Goal: Information Seeking & Learning: Learn about a topic

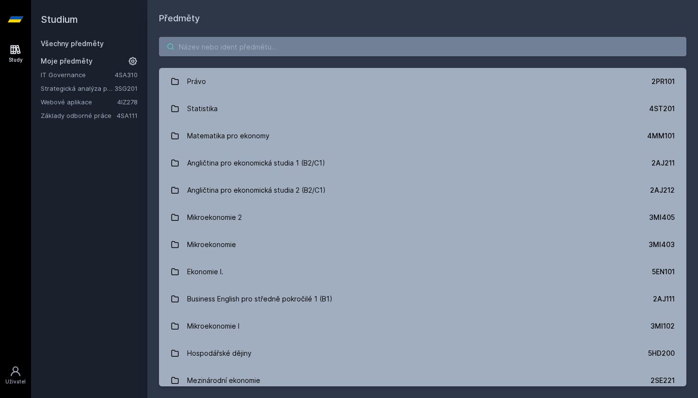
click at [411, 42] on input "search" at bounding box center [423, 46] width 528 height 19
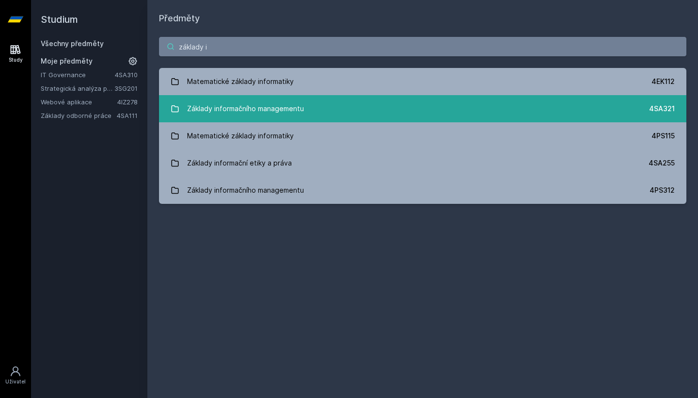
type input "základy i"
click at [321, 112] on link "Základy informačního managementu 4SA321" at bounding box center [423, 108] width 528 height 27
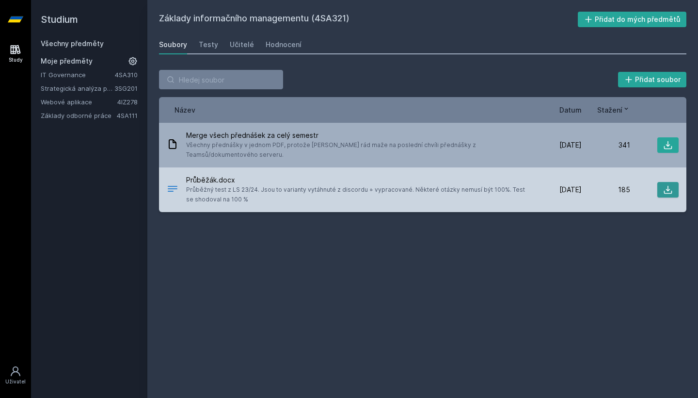
click at [664, 185] on icon at bounding box center [668, 190] width 10 height 10
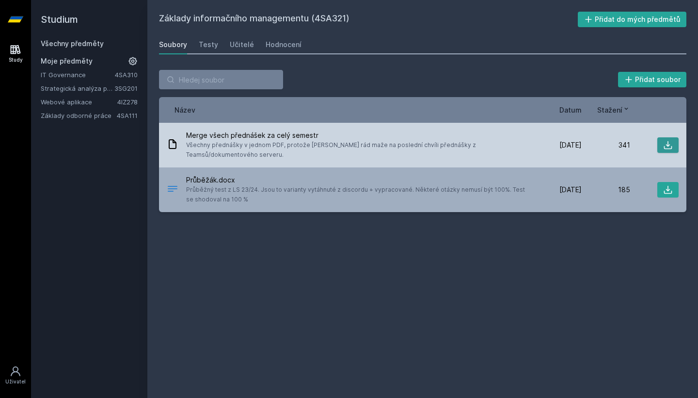
click at [664, 140] on icon at bounding box center [668, 145] width 10 height 10
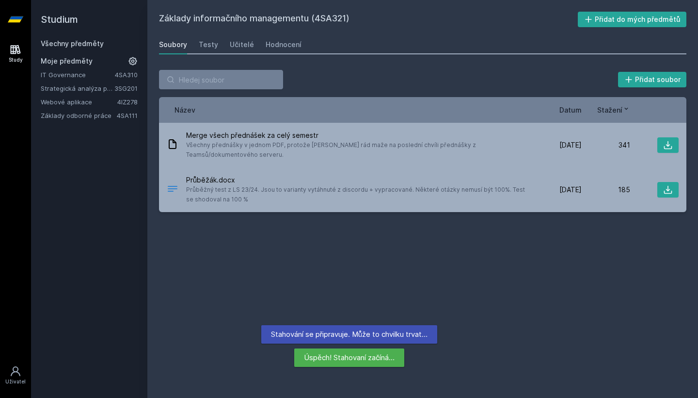
click at [473, 26] on h2 "Základy informačního managementu (4SA321)" at bounding box center [368, 20] width 419 height 16
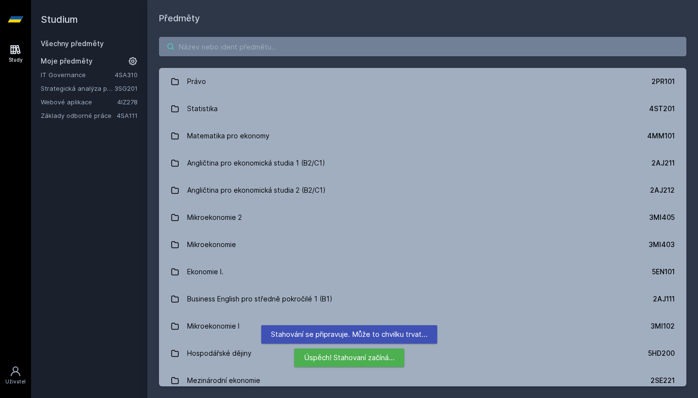
drag, startPoint x: 284, startPoint y: 56, endPoint x: 204, endPoint y: 48, distance: 80.5
click at [204, 48] on input "search" at bounding box center [423, 46] width 528 height 19
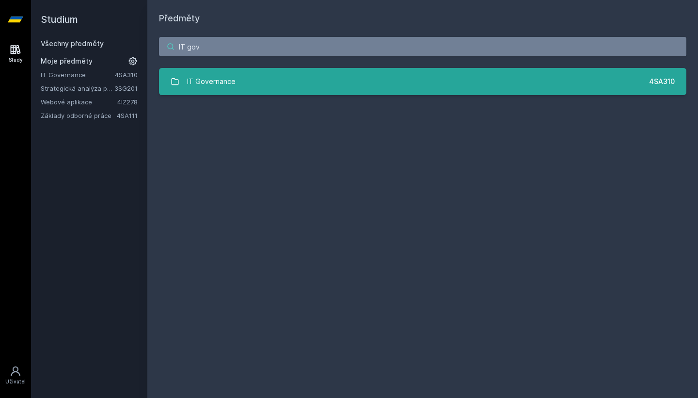
type input "IT gov"
click at [222, 85] on div "IT Governance" at bounding box center [211, 81] width 48 height 19
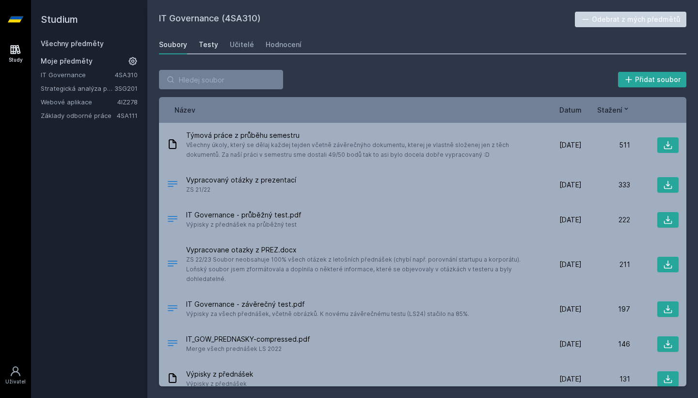
click at [211, 45] on div "Testy" at bounding box center [208, 45] width 19 height 10
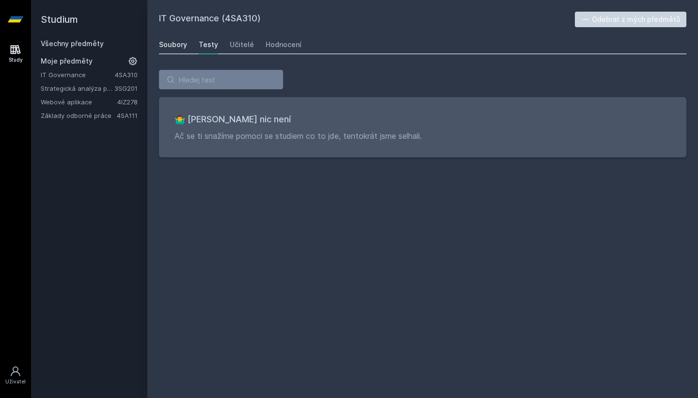
click at [170, 40] on div "Soubory" at bounding box center [173, 45] width 28 height 10
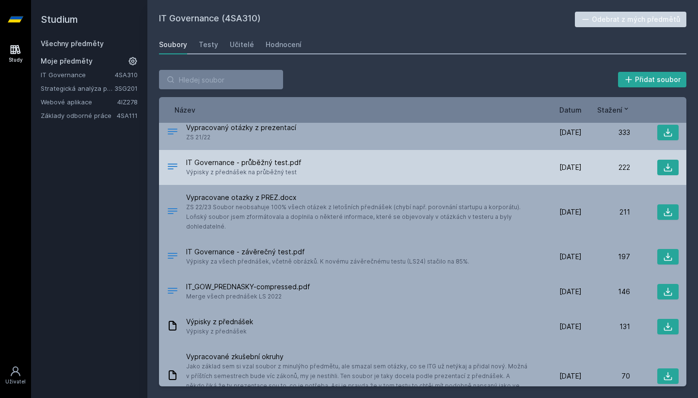
scroll to position [59, 0]
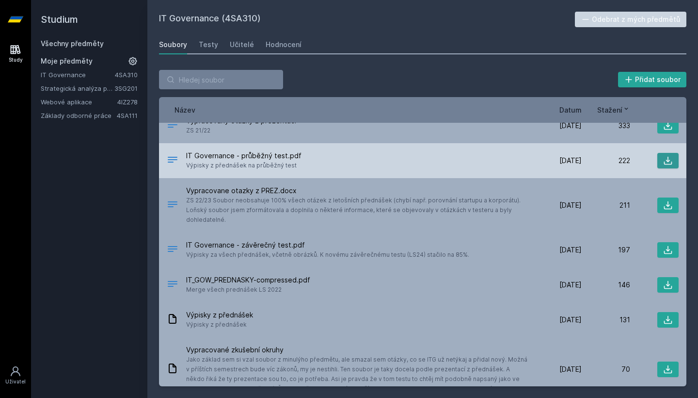
click at [670, 160] on icon at bounding box center [668, 161] width 10 height 10
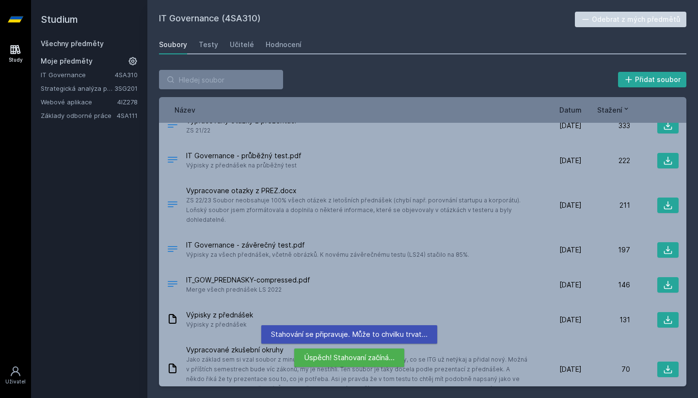
click at [384, 23] on h2 "IT Governance (4SA310)" at bounding box center [367, 20] width 416 height 16
